Goal: Information Seeking & Learning: Learn about a topic

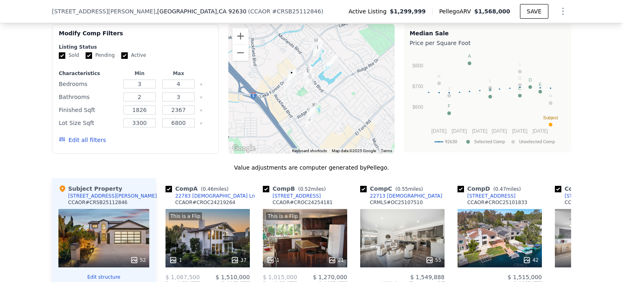
scroll to position [730, 0]
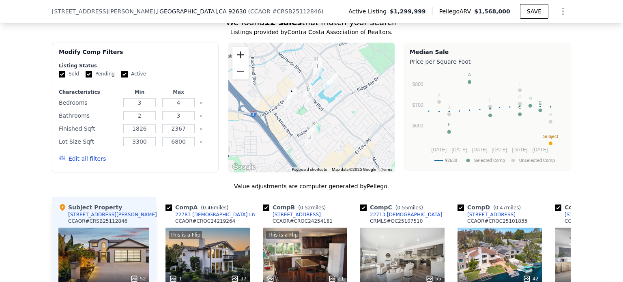
click at [242, 60] on button "Zoom in" at bounding box center [240, 55] width 16 height 16
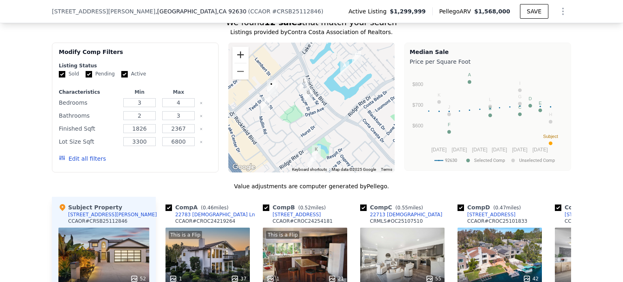
click at [242, 60] on button "Zoom in" at bounding box center [240, 55] width 16 height 16
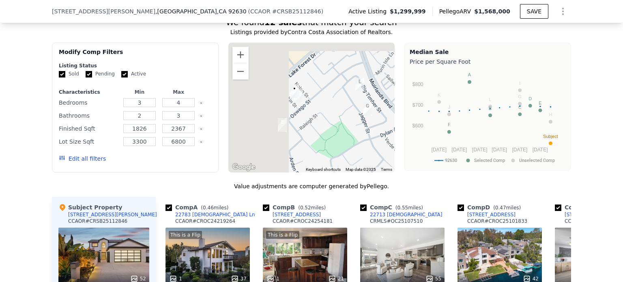
drag, startPoint x: 261, startPoint y: 106, endPoint x: 327, endPoint y: 126, distance: 69.1
click at [327, 126] on div at bounding box center [311, 108] width 167 height 130
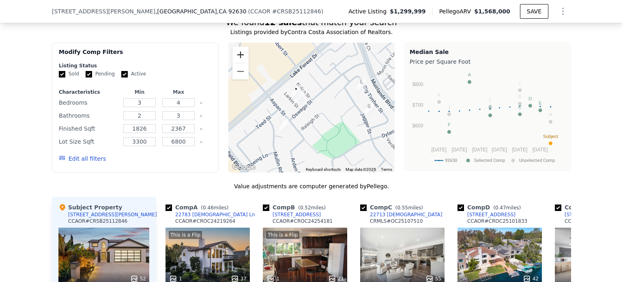
click at [237, 58] on button "Zoom in" at bounding box center [240, 55] width 16 height 16
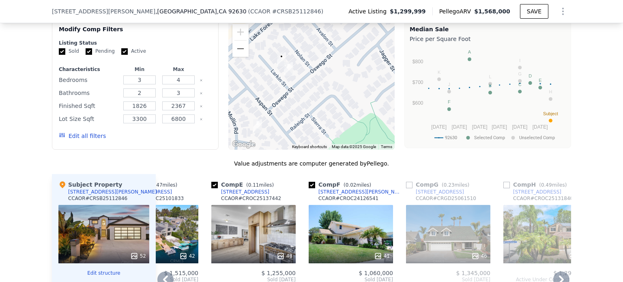
scroll to position [851, 0]
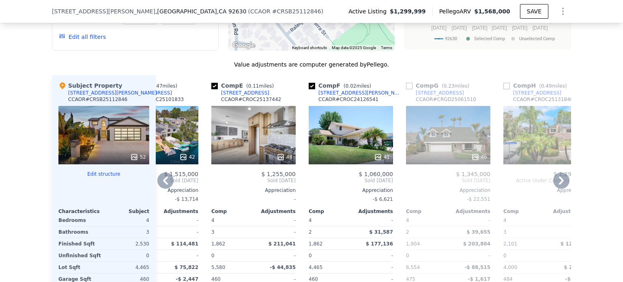
click at [163, 184] on icon at bounding box center [165, 180] width 5 height 8
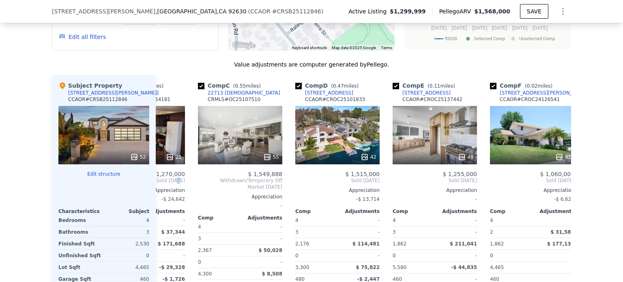
click at [162, 184] on span "Sold [DATE]" at bounding box center [160, 180] width 50 height 6
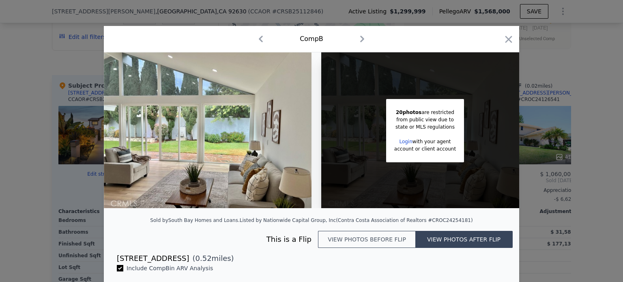
scroll to position [0, 149]
click at [503, 39] on icon "button" at bounding box center [508, 39] width 11 height 11
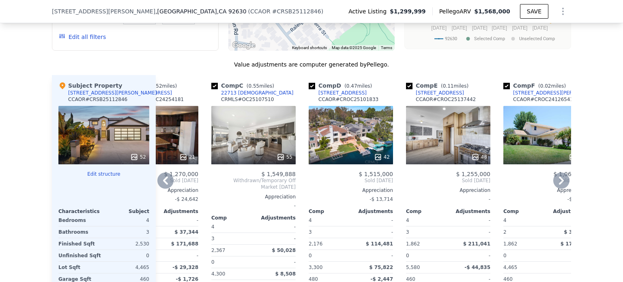
click at [163, 184] on icon at bounding box center [165, 180] width 16 height 16
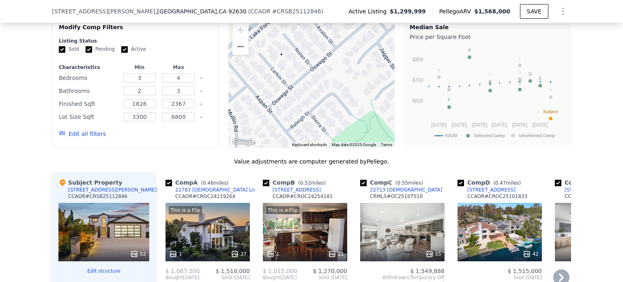
scroll to position [730, 0]
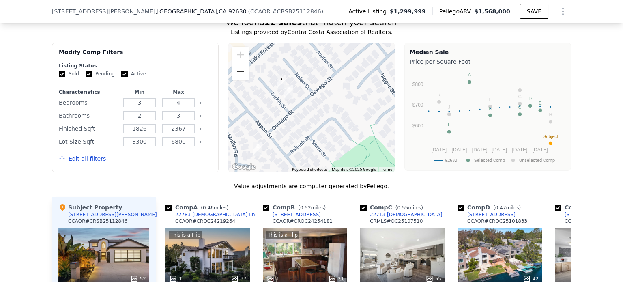
click at [239, 77] on button "Zoom out" at bounding box center [240, 71] width 16 height 16
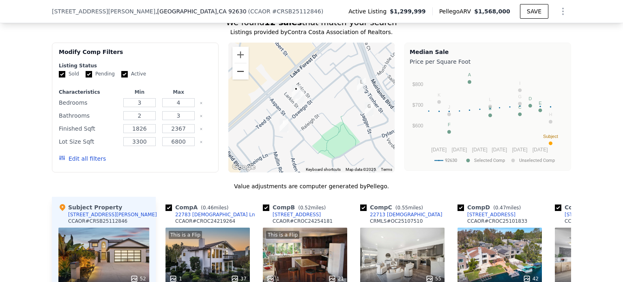
click at [239, 77] on button "Zoom out" at bounding box center [240, 71] width 16 height 16
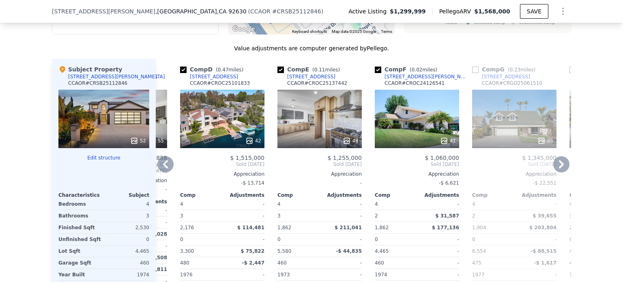
scroll to position [851, 0]
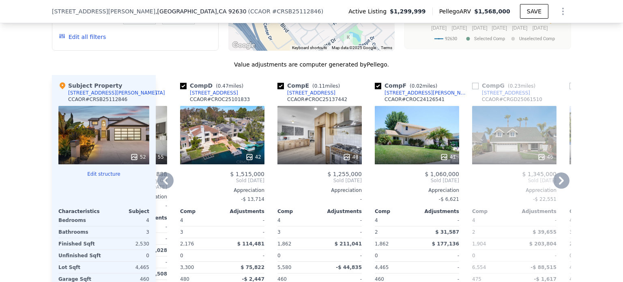
click at [314, 139] on div "48" at bounding box center [319, 135] width 84 height 58
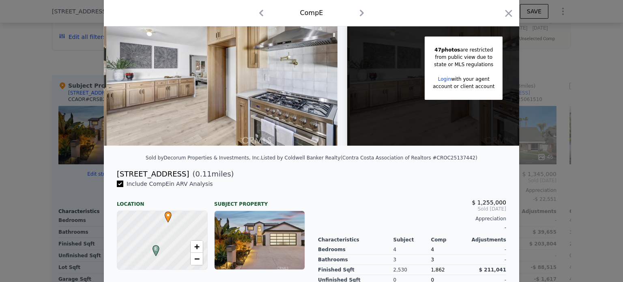
scroll to position [162, 0]
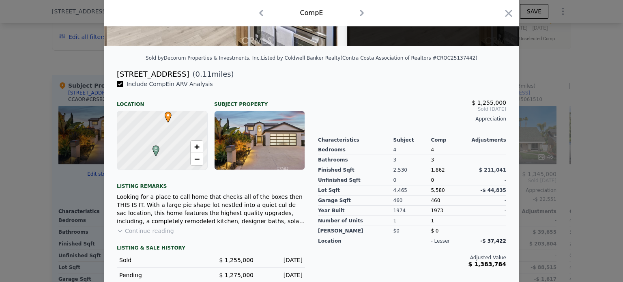
click at [152, 235] on button "Continue reading" at bounding box center [145, 231] width 57 height 8
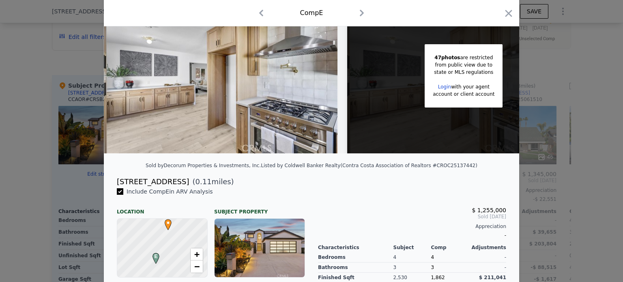
scroll to position [122, 0]
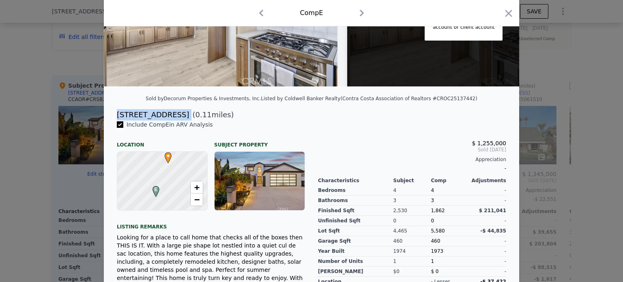
drag, startPoint x: 114, startPoint y: 121, endPoint x: 163, endPoint y: 121, distance: 48.6
click at [163, 120] on div "[STREET_ADDRESS] ( 0.11 miles)" at bounding box center [311, 114] width 402 height 11
copy div "[STREET_ADDRESS]"
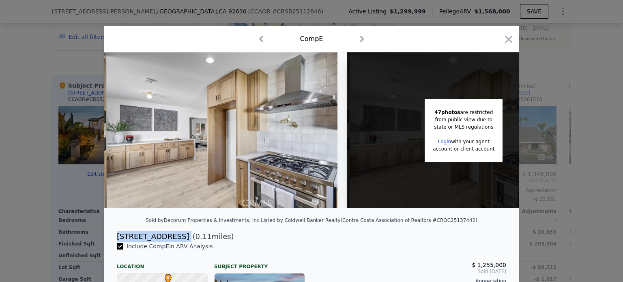
click at [441, 141] on link "Login" at bounding box center [444, 142] width 13 height 6
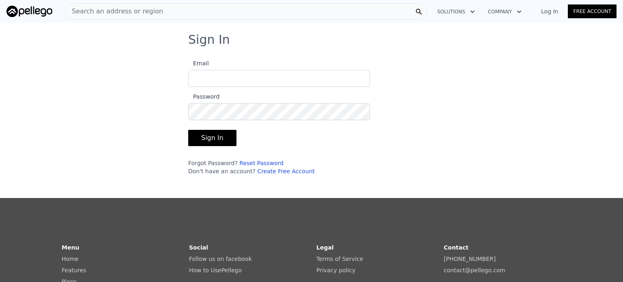
type input "[EMAIL_ADDRESS][DOMAIN_NAME]"
click at [208, 134] on button "Sign In" at bounding box center [212, 138] width 48 height 16
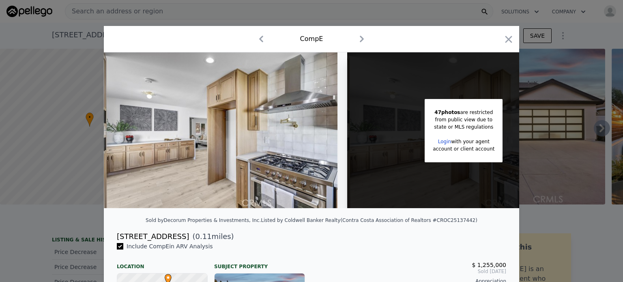
click at [218, 161] on img at bounding box center [220, 130] width 233 height 156
click at [507, 40] on icon "button" at bounding box center [508, 39] width 11 height 11
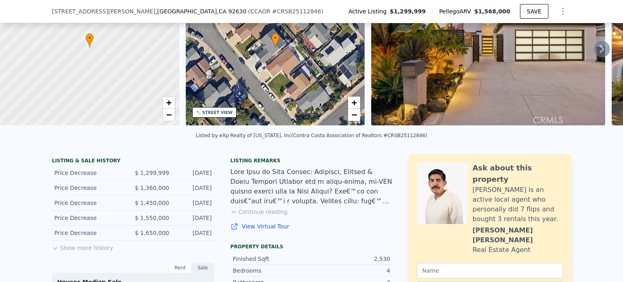
scroll to position [3, 0]
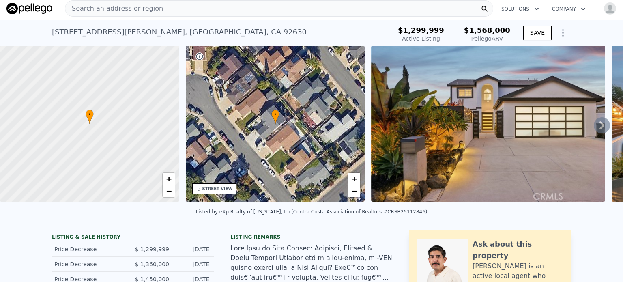
click at [599, 128] on icon at bounding box center [601, 125] width 5 height 8
